Goal: Transaction & Acquisition: Obtain resource

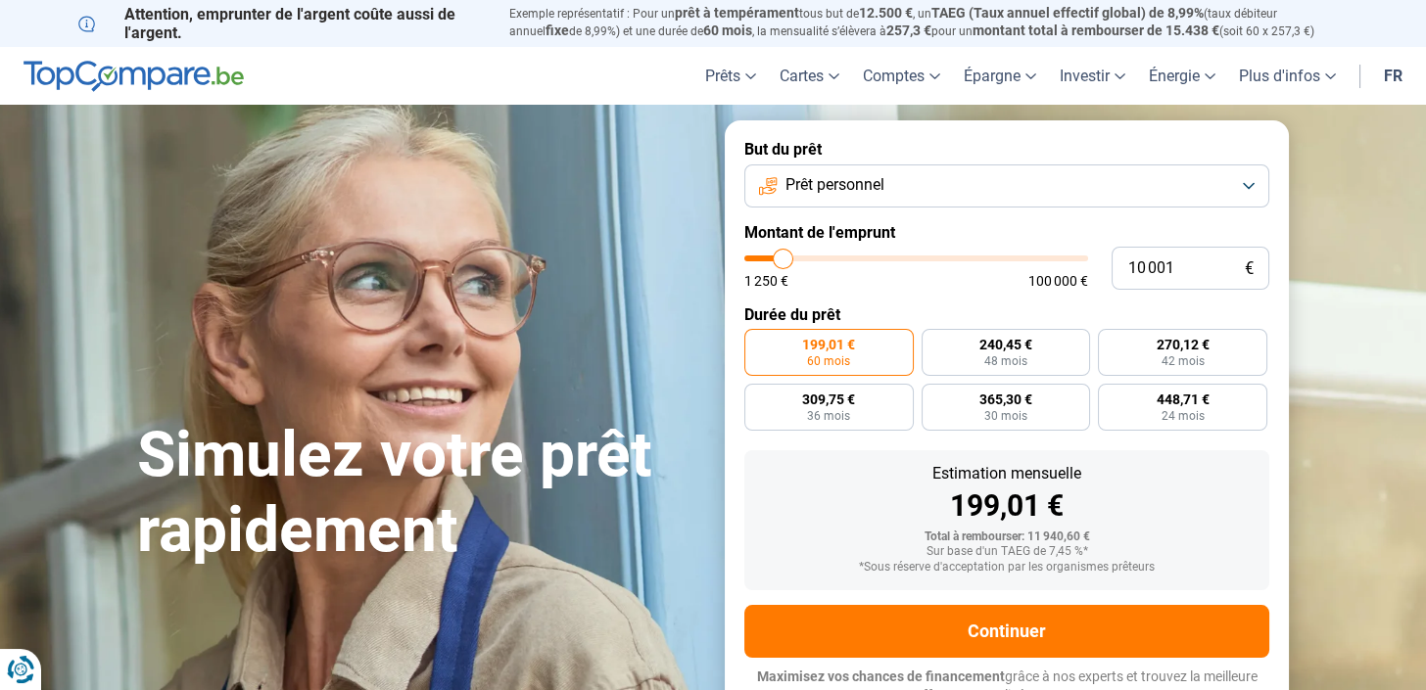
click at [913, 202] on button "Prêt personnel" at bounding box center [1006, 185] width 525 height 43
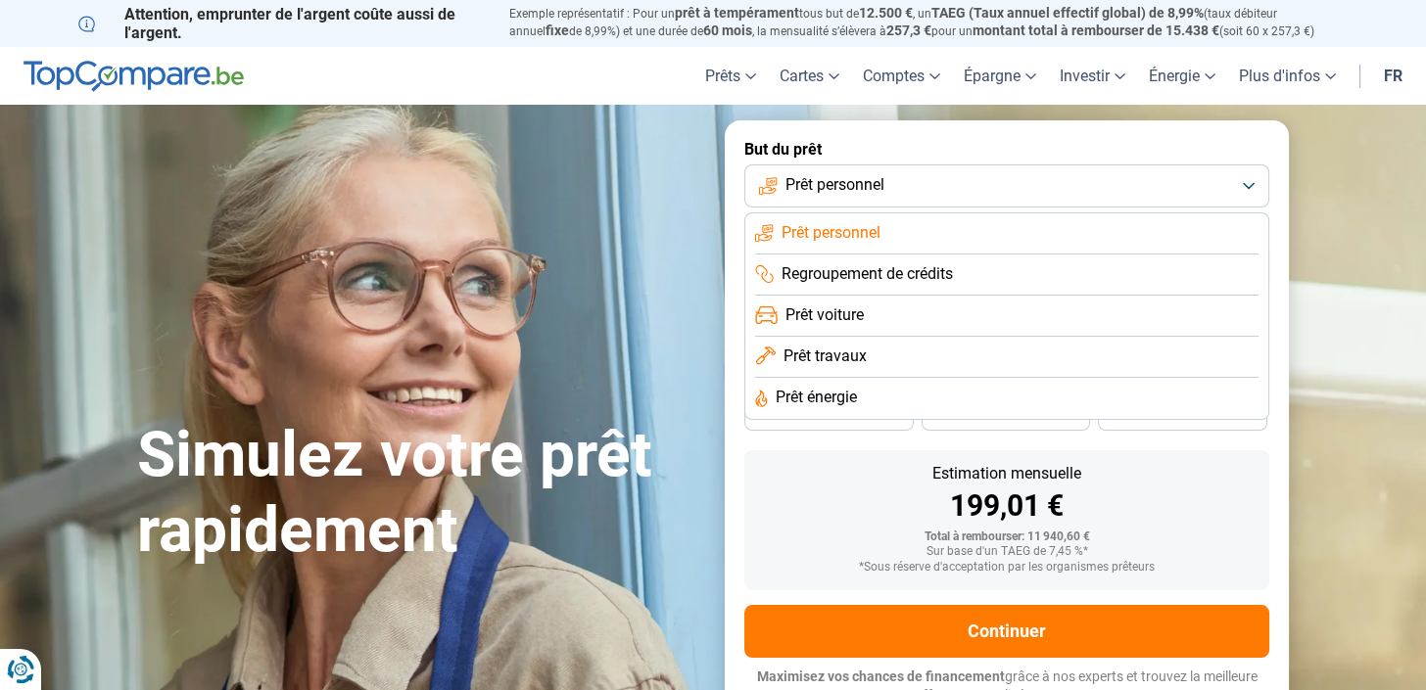
click at [978, 144] on label "But du prêt" at bounding box center [1006, 149] width 525 height 19
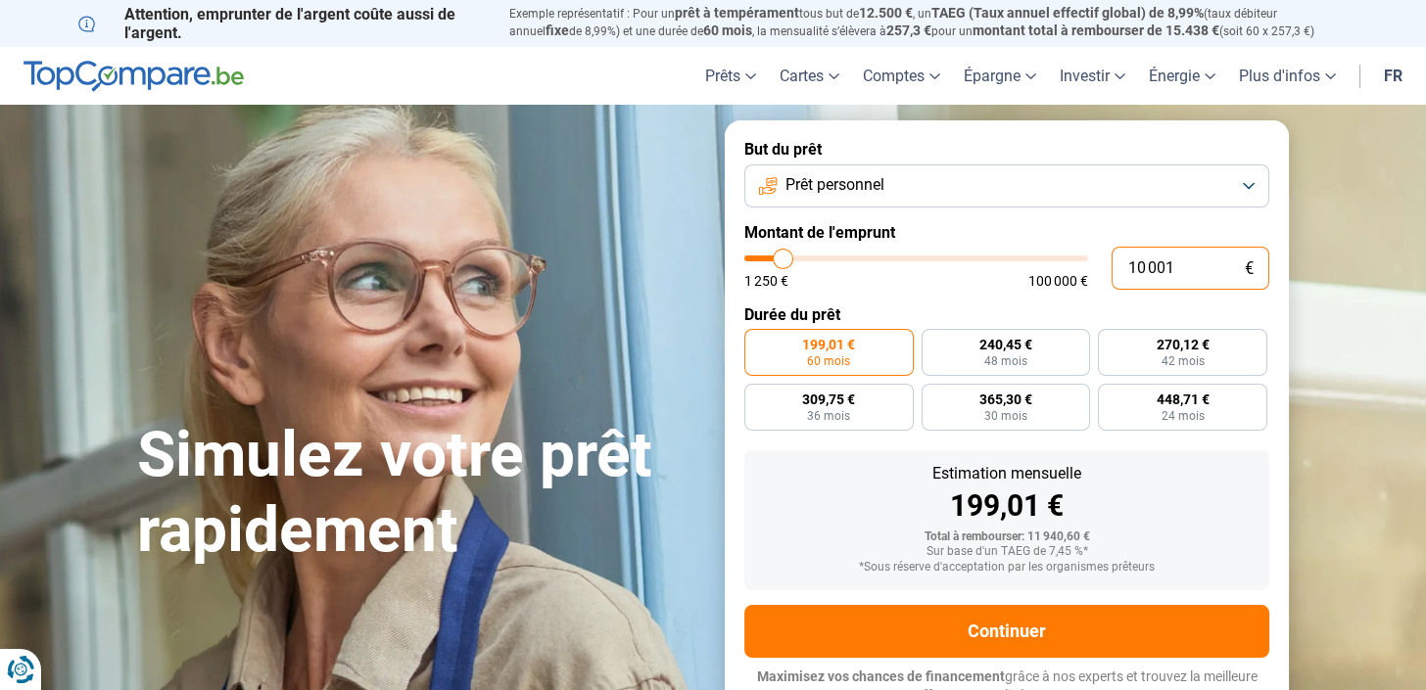
drag, startPoint x: 1181, startPoint y: 263, endPoint x: 1112, endPoint y: 265, distance: 68.6
click at [1112, 265] on input "10 001" at bounding box center [1190, 268] width 158 height 43
type input "2"
type input "1250"
type input "20"
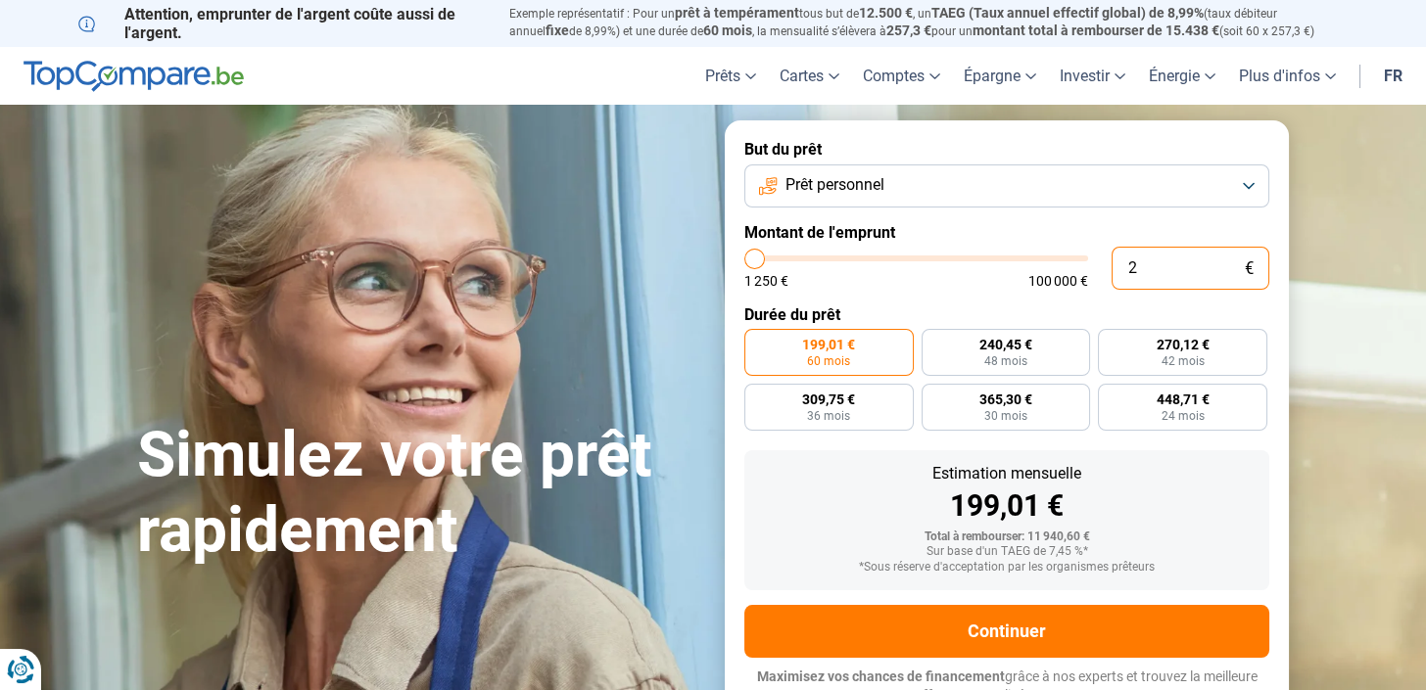
type input "1250"
type input "200"
type input "1250"
type input "2 000"
type input "2000"
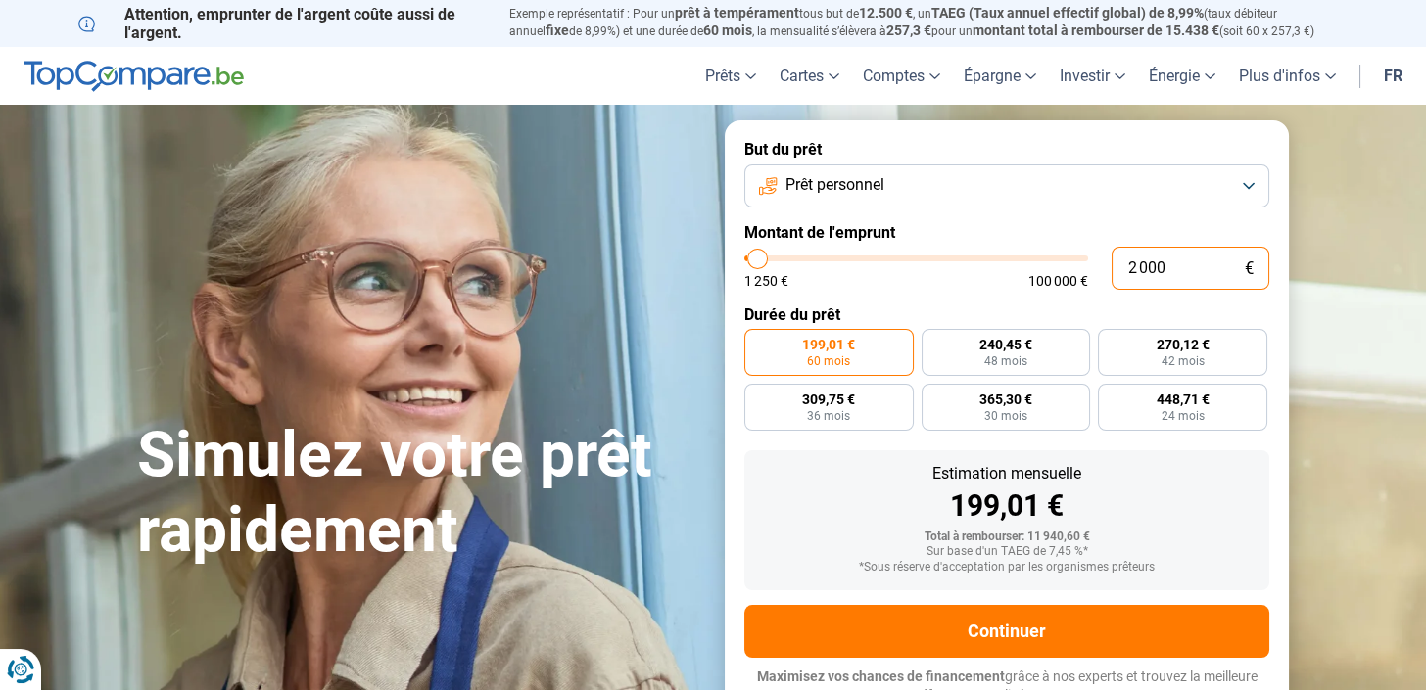
type input "2 000"
radio input "true"
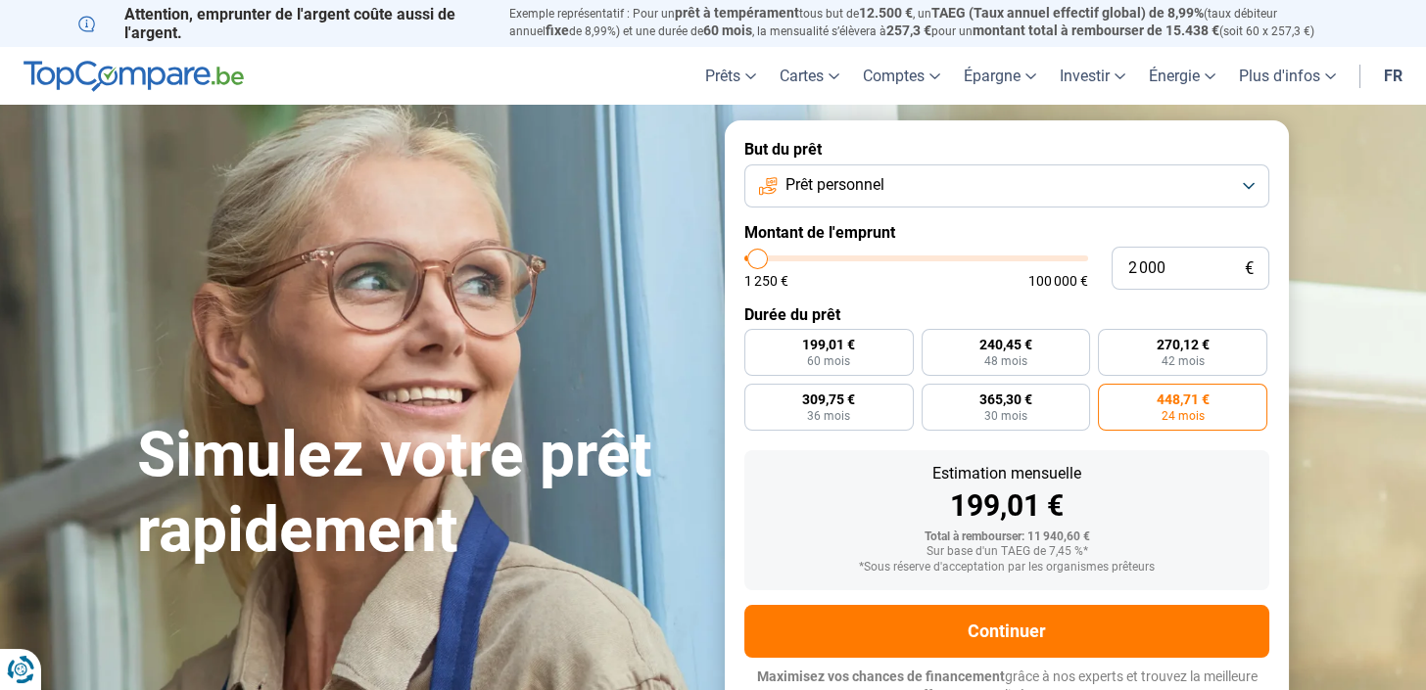
click at [1051, 216] on form "But du prêt Prêt personnel Montant de l'emprunt 2 000 € 1 250 € 100 000 € Durée…" at bounding box center [1007, 422] width 564 height 604
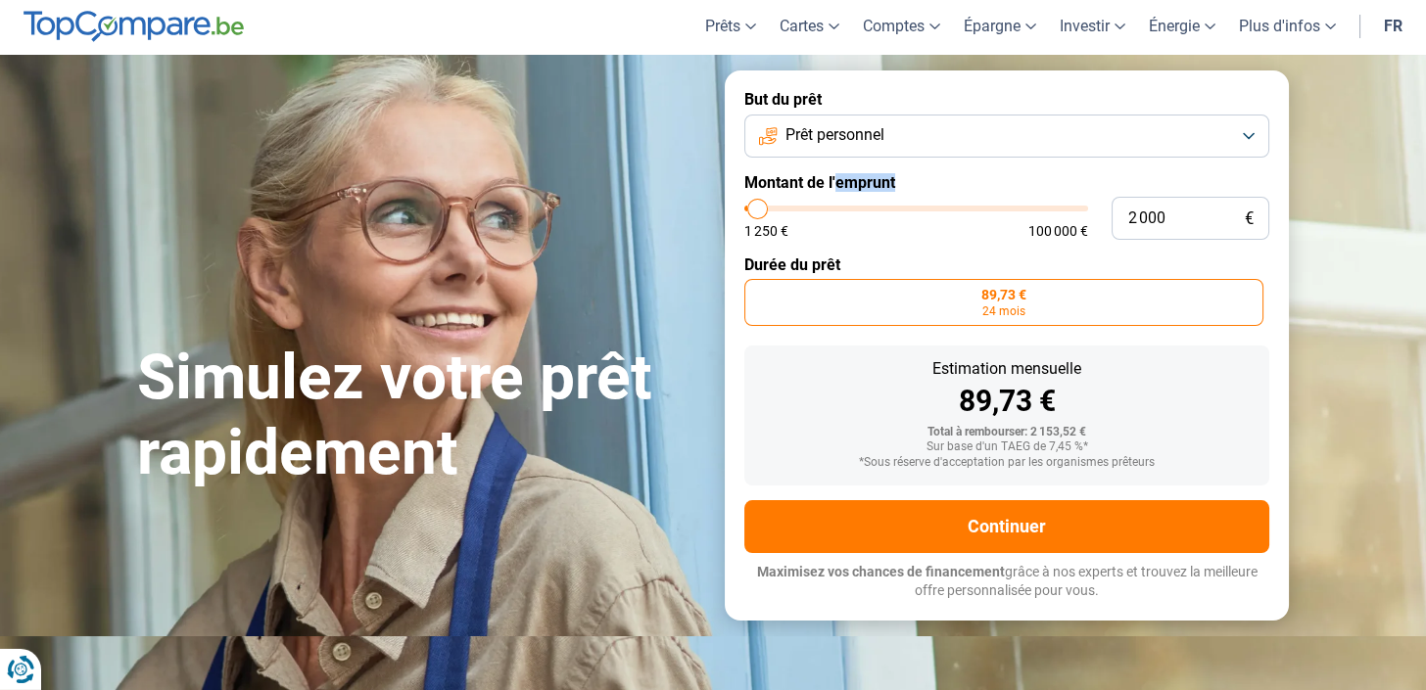
scroll to position [108, 0]
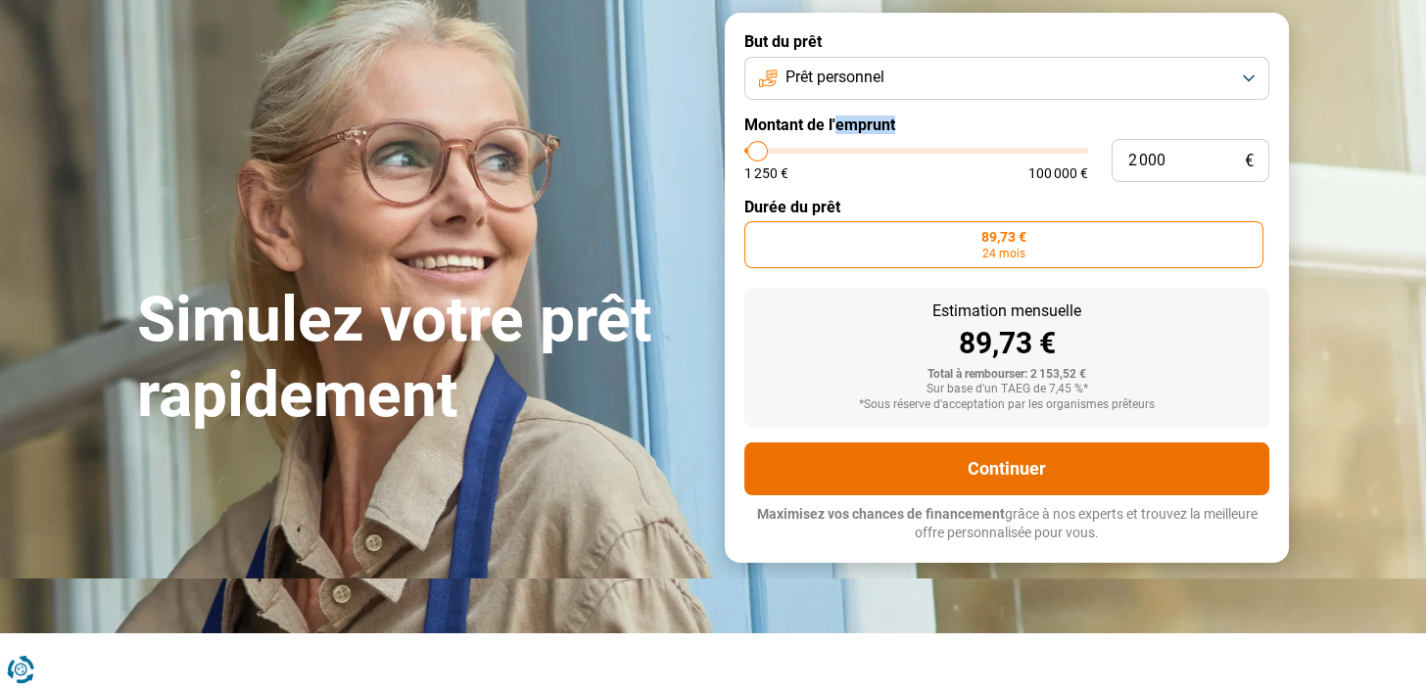
click at [1028, 472] on button "Continuer" at bounding box center [1006, 469] width 525 height 53
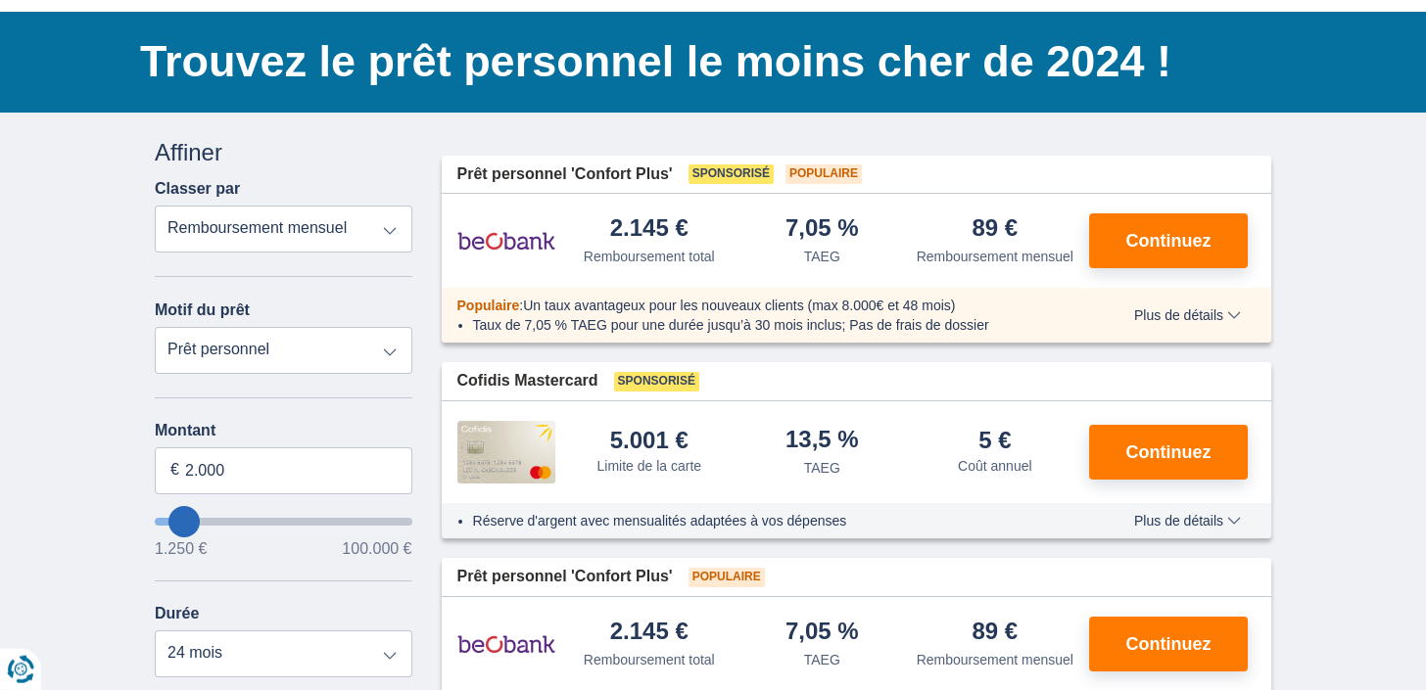
scroll to position [440, 0]
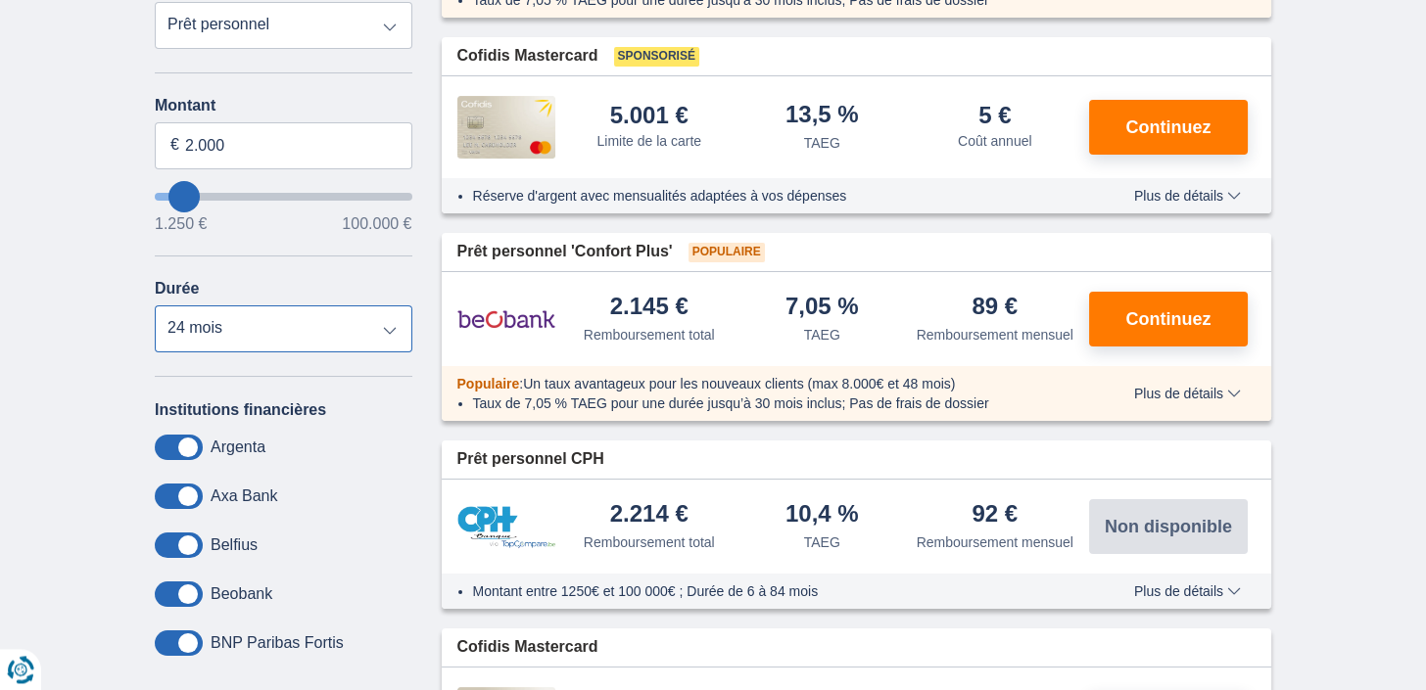
click at [155, 305] on select "12 mois 18 mois 24 mois" at bounding box center [284, 328] width 258 height 47
click option "18 mois" at bounding box center [0, 0] width 0 height 0
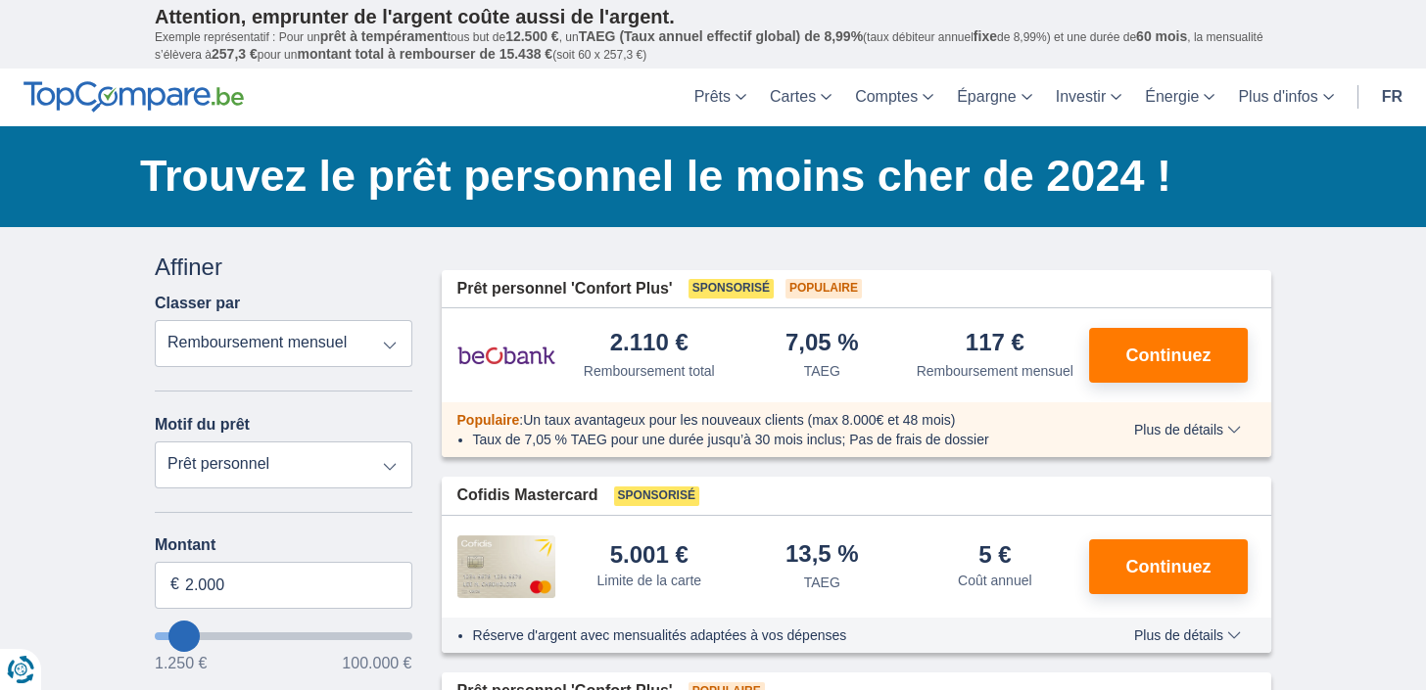
scroll to position [324, 0]
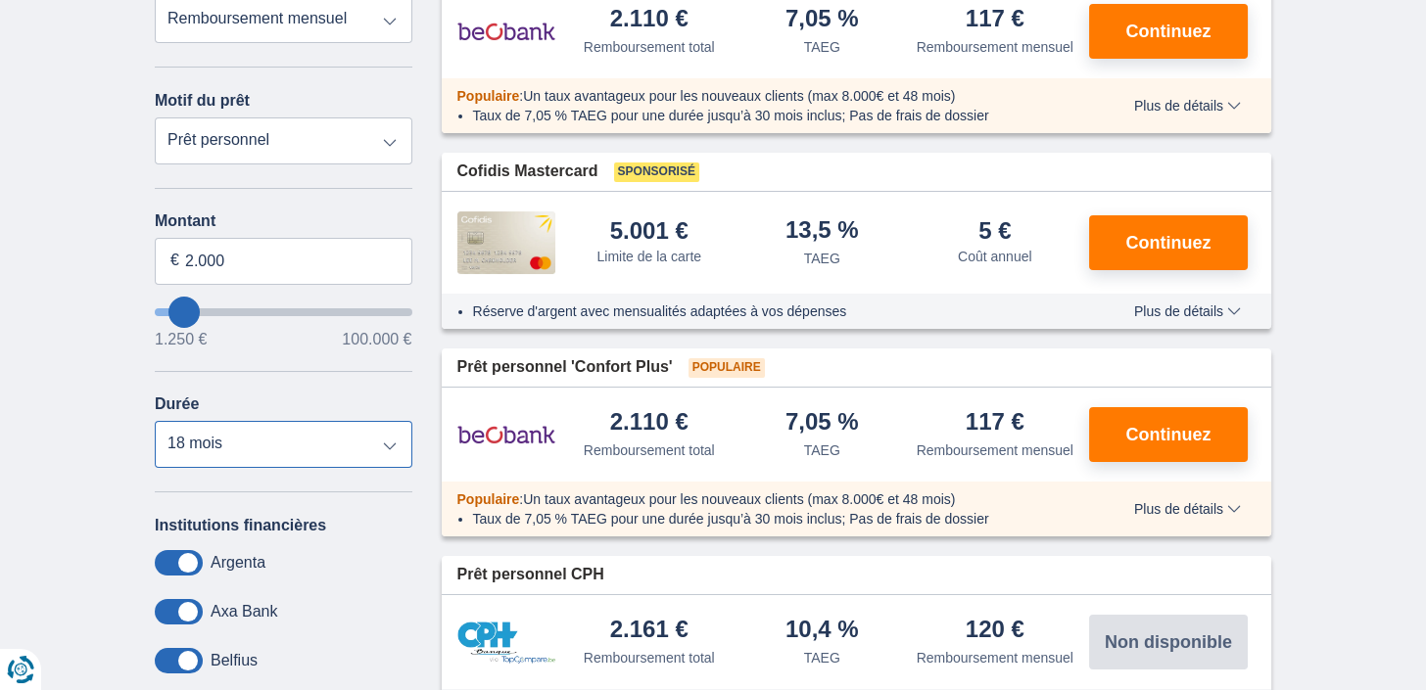
click at [155, 421] on select "12 mois 18 mois 24 mois" at bounding box center [284, 444] width 258 height 47
click option "12 mois" at bounding box center [0, 0] width 0 height 0
click at [155, 421] on select "12 mois 18 mois 24 mois" at bounding box center [284, 444] width 258 height 47
select select "24"
click option "24 mois" at bounding box center [0, 0] width 0 height 0
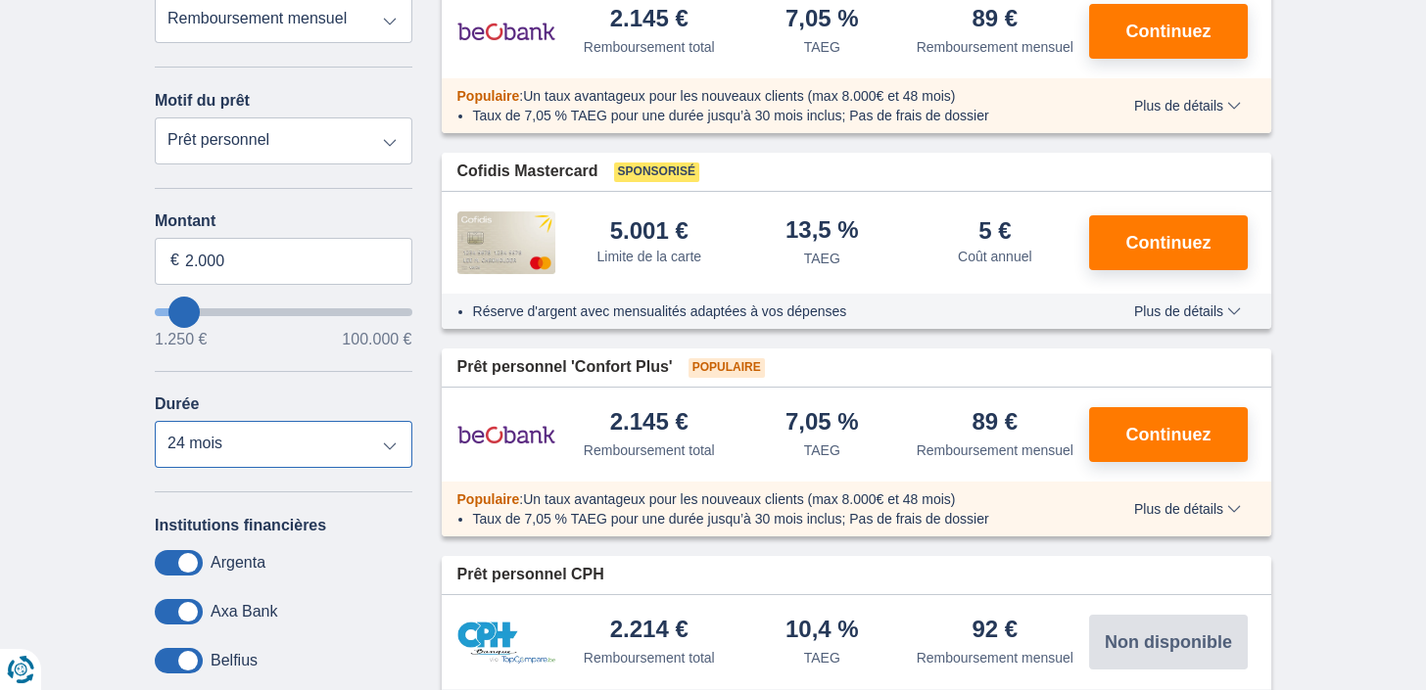
scroll to position [0, 0]
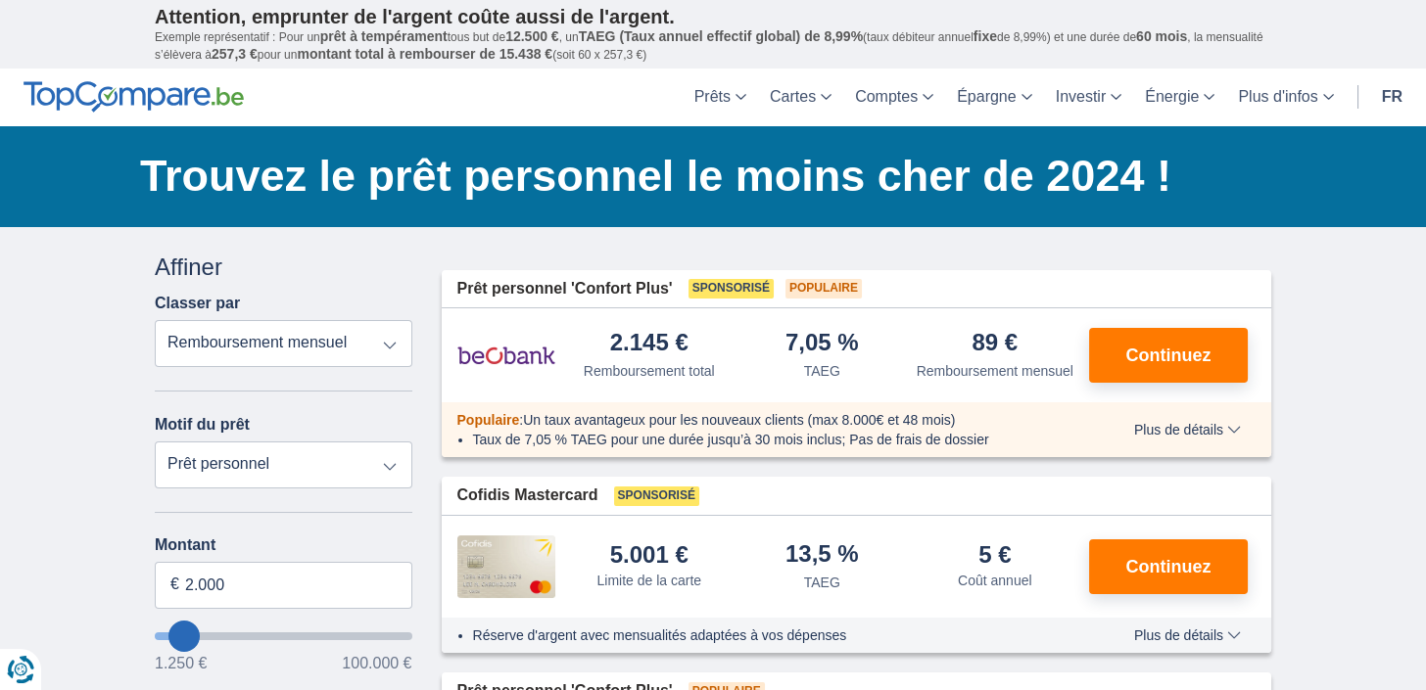
click at [1232, 433] on span "Plus de détails" at bounding box center [1187, 430] width 107 height 14
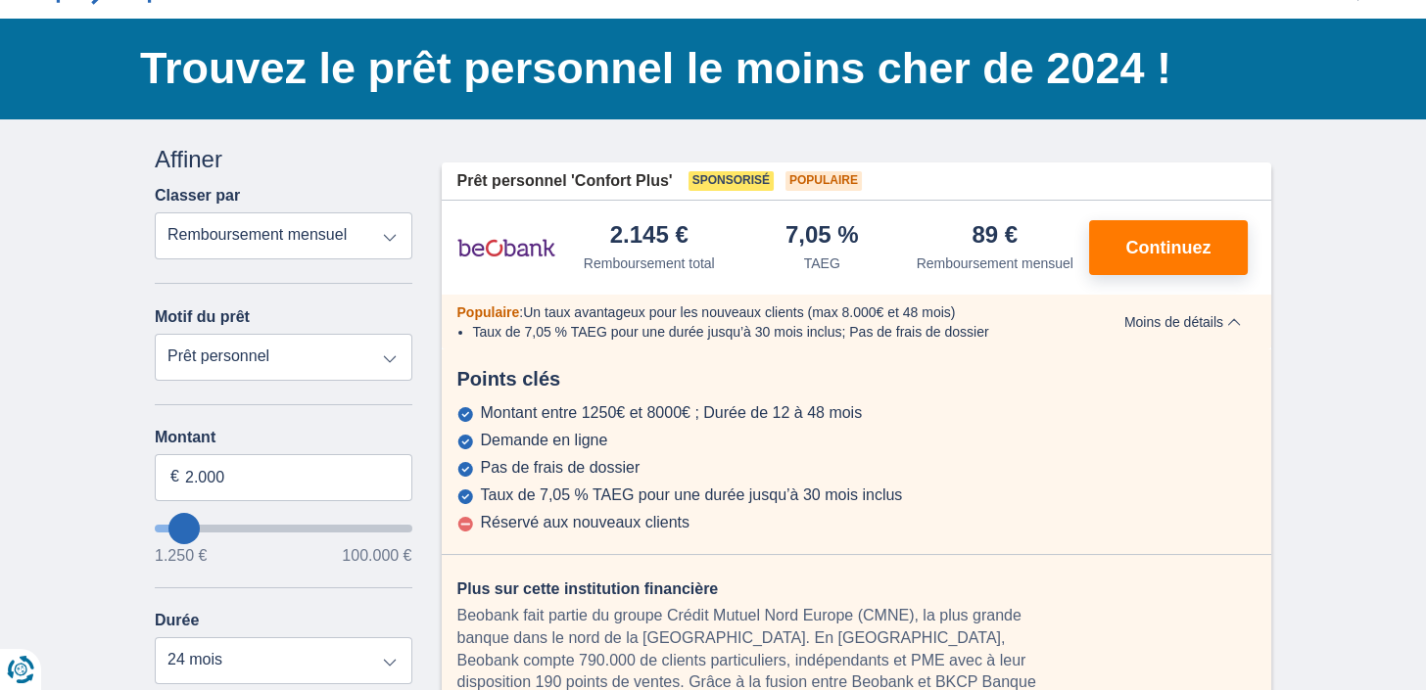
scroll to position [215, 0]
